Goal: Navigation & Orientation: Find specific page/section

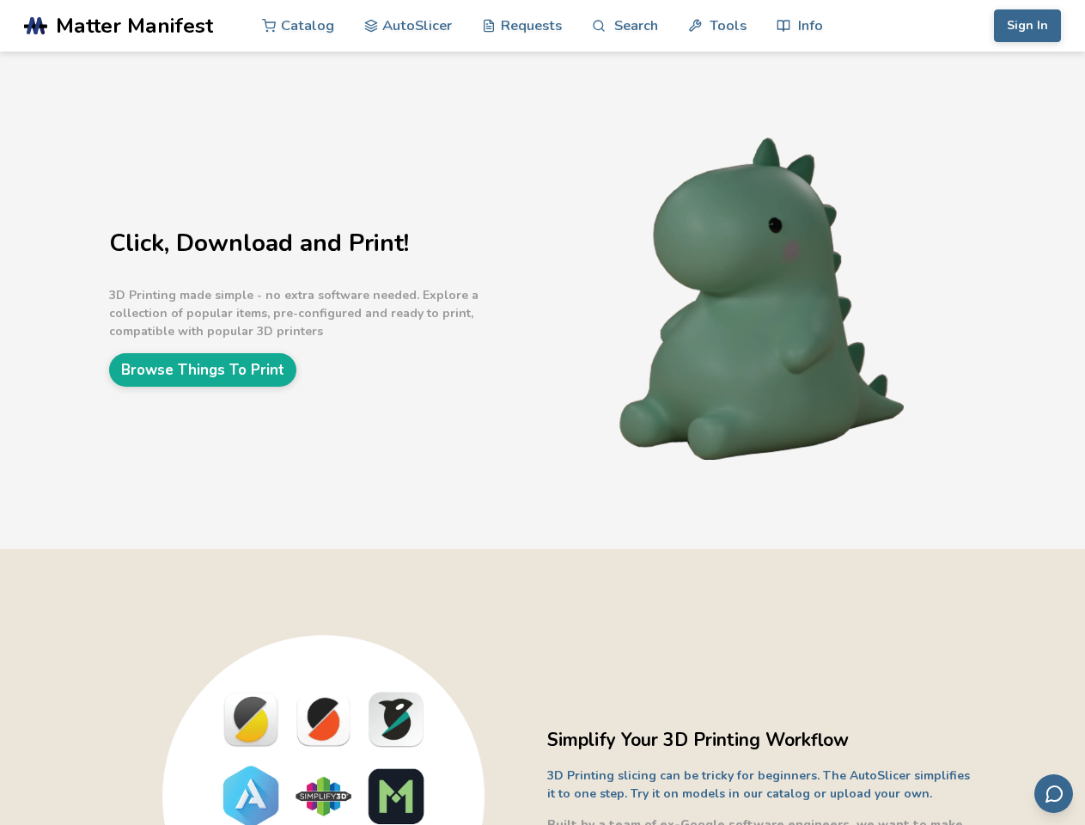
click at [624, 26] on link "Search" at bounding box center [624, 26] width 65 height 52
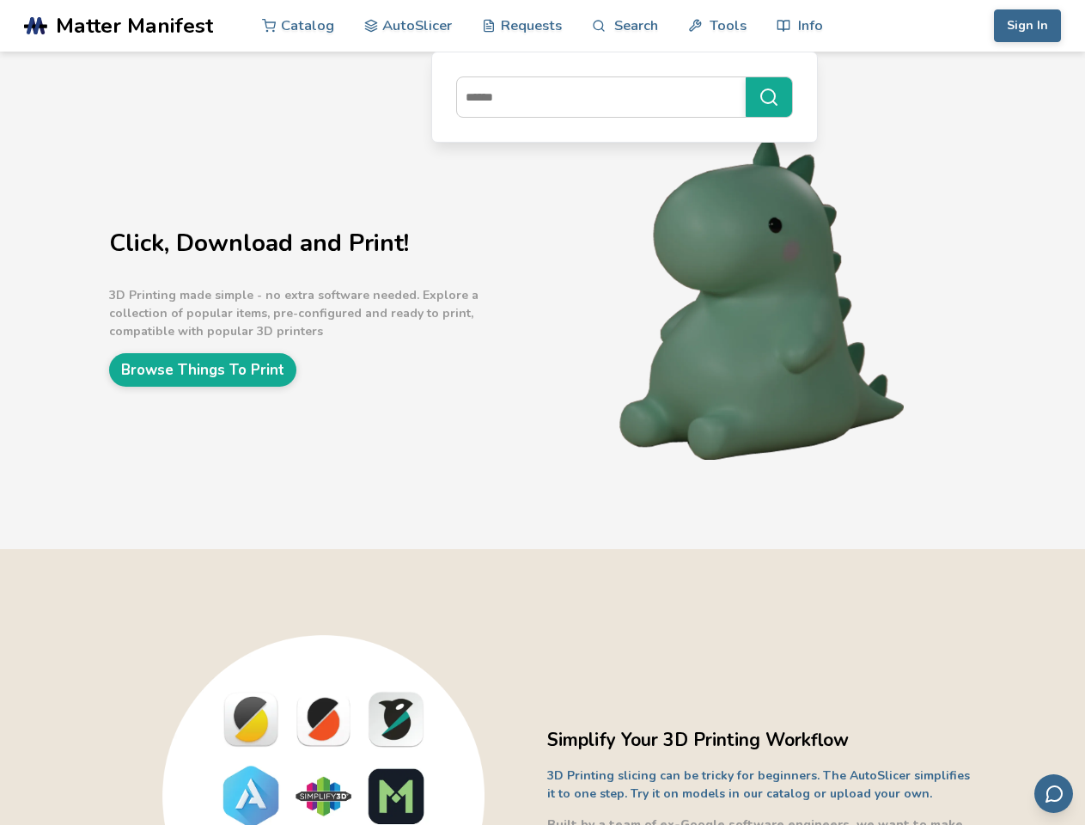
click at [716, 26] on link "Tools" at bounding box center [717, 26] width 58 height 52
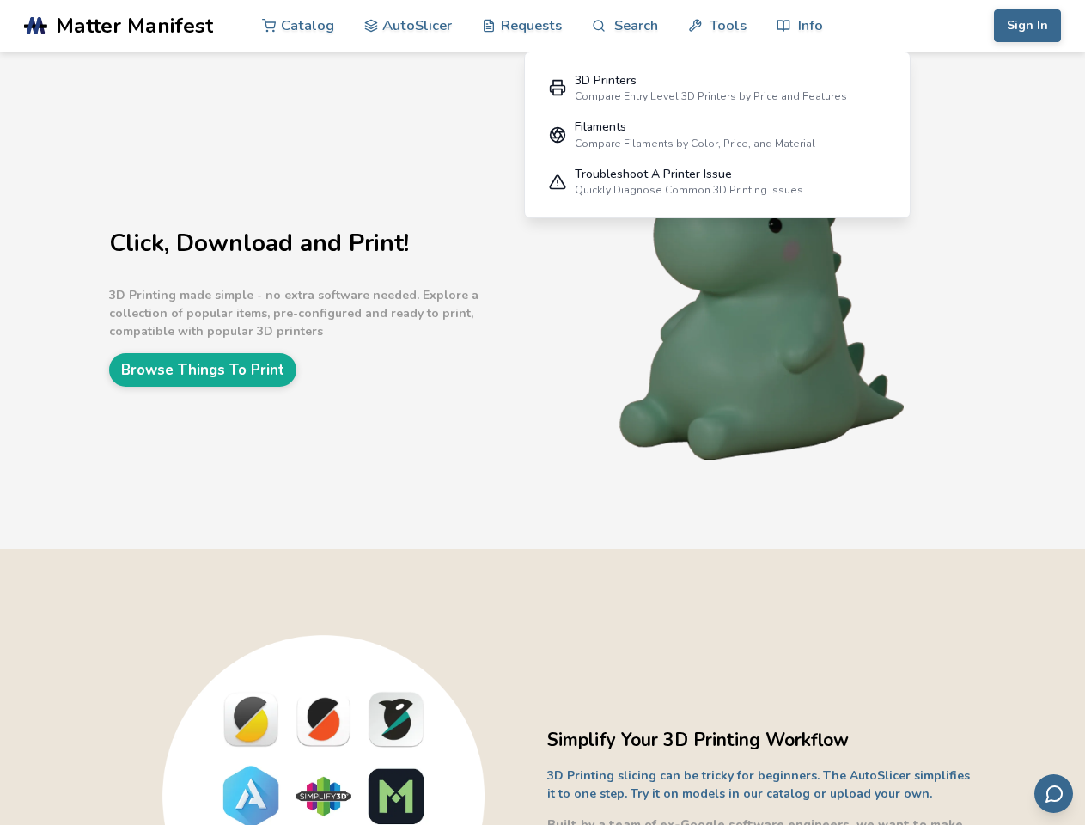
click at [799, 26] on link "Info" at bounding box center [799, 26] width 46 height 52
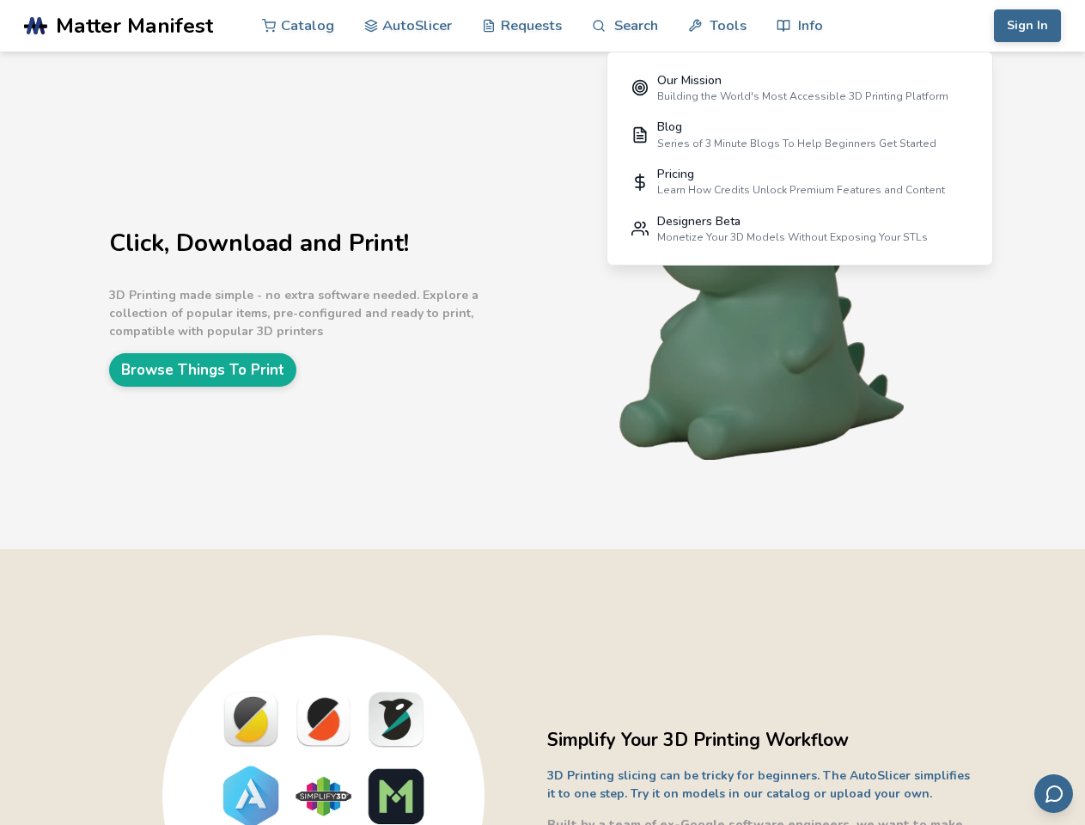
click at [1027, 26] on button "Sign In" at bounding box center [1027, 25] width 67 height 33
click at [1053, 793] on icon "Send feedback via email" at bounding box center [1054, 793] width 21 height 21
